Goal: Task Accomplishment & Management: Manage account settings

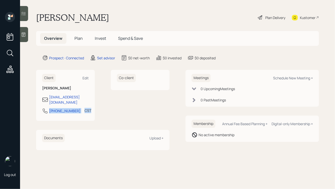
drag, startPoint x: 76, startPoint y: 109, endPoint x: 42, endPoint y: 109, distance: 33.6
click at [42, 109] on div "Client Edit Ron Moore ronmoore441.rm@gmail.com 936-404-4033 CST Currently 1:06 …" at bounding box center [65, 95] width 59 height 51
click at [129, 103] on div "Co-client" at bounding box center [140, 95] width 59 height 51
drag, startPoint x: 73, startPoint y: 106, endPoint x: 50, endPoint y: 107, distance: 23.3
click at [50, 108] on div "936-404-4033 CST Currently 1:06 PM" at bounding box center [65, 112] width 47 height 9
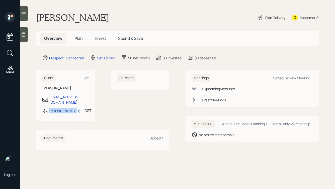
copy div "936-404-4033"
click at [279, 77] on div "Schedule New Meeting +" at bounding box center [293, 78] width 40 height 5
select select "round-robin"
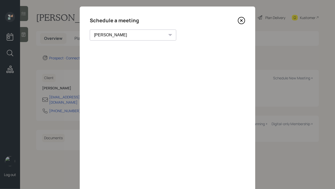
scroll to position [36, 0]
